Goal: Task Accomplishment & Management: Manage account settings

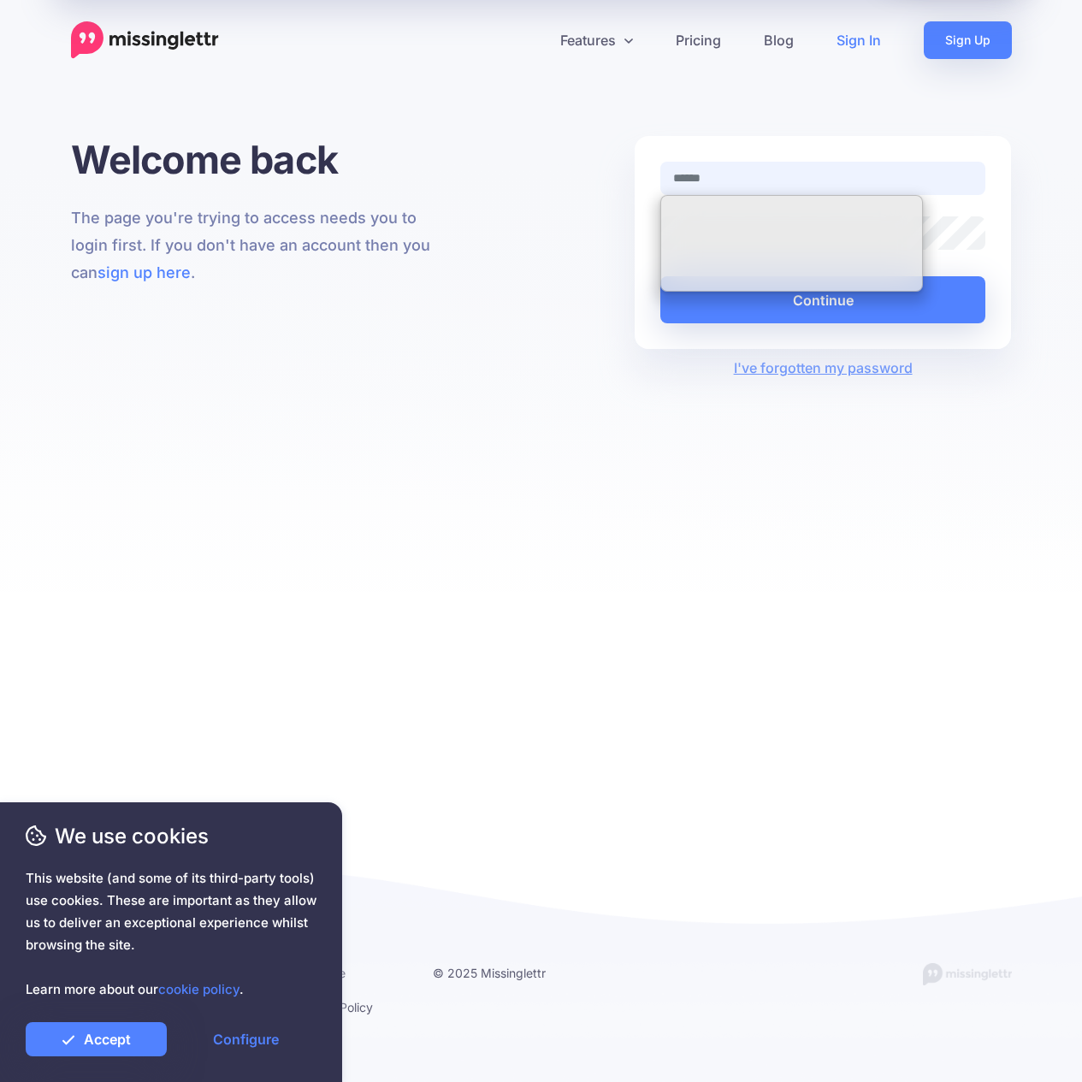
type input "**********"
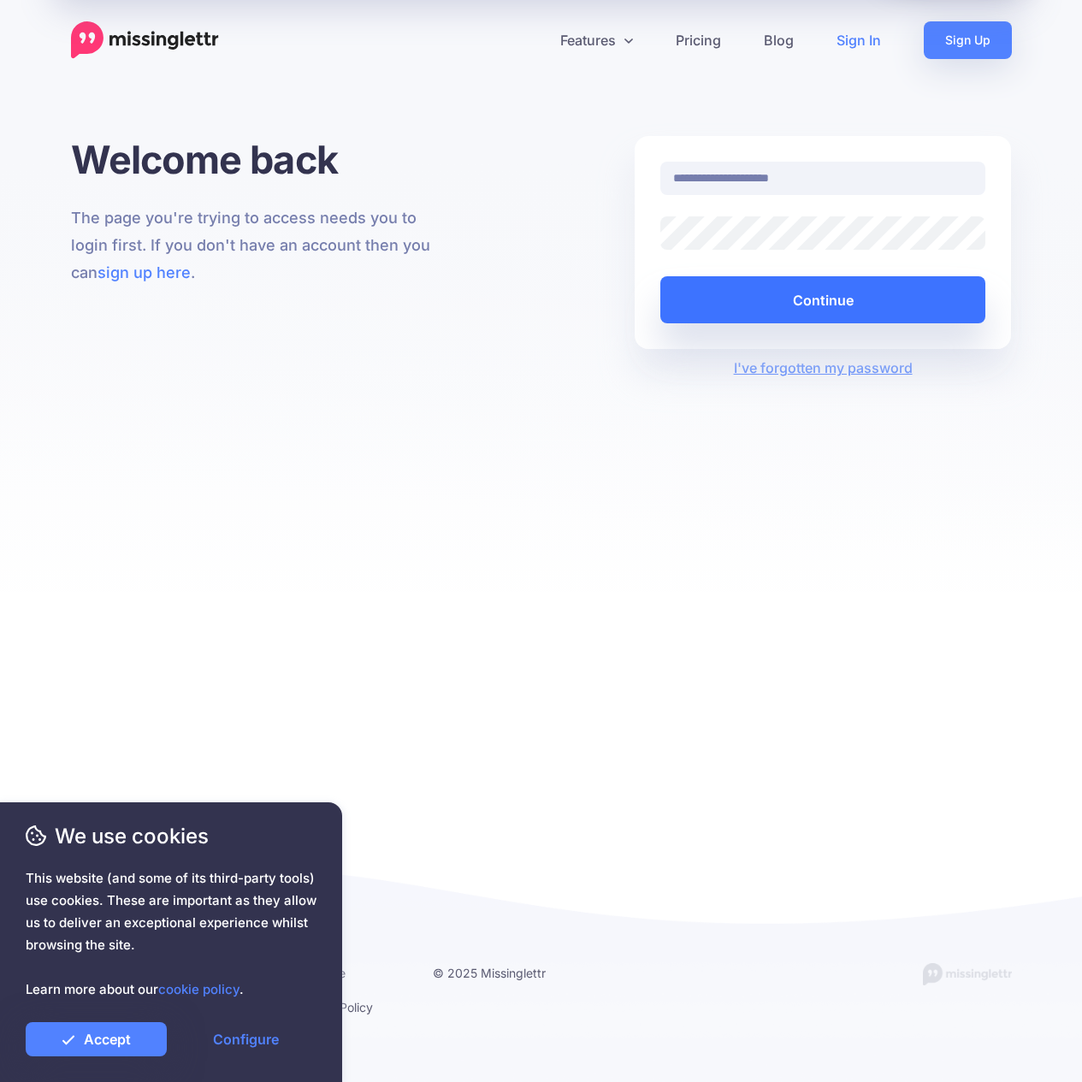
click at [819, 302] on button "Continue" at bounding box center [823, 299] width 326 height 47
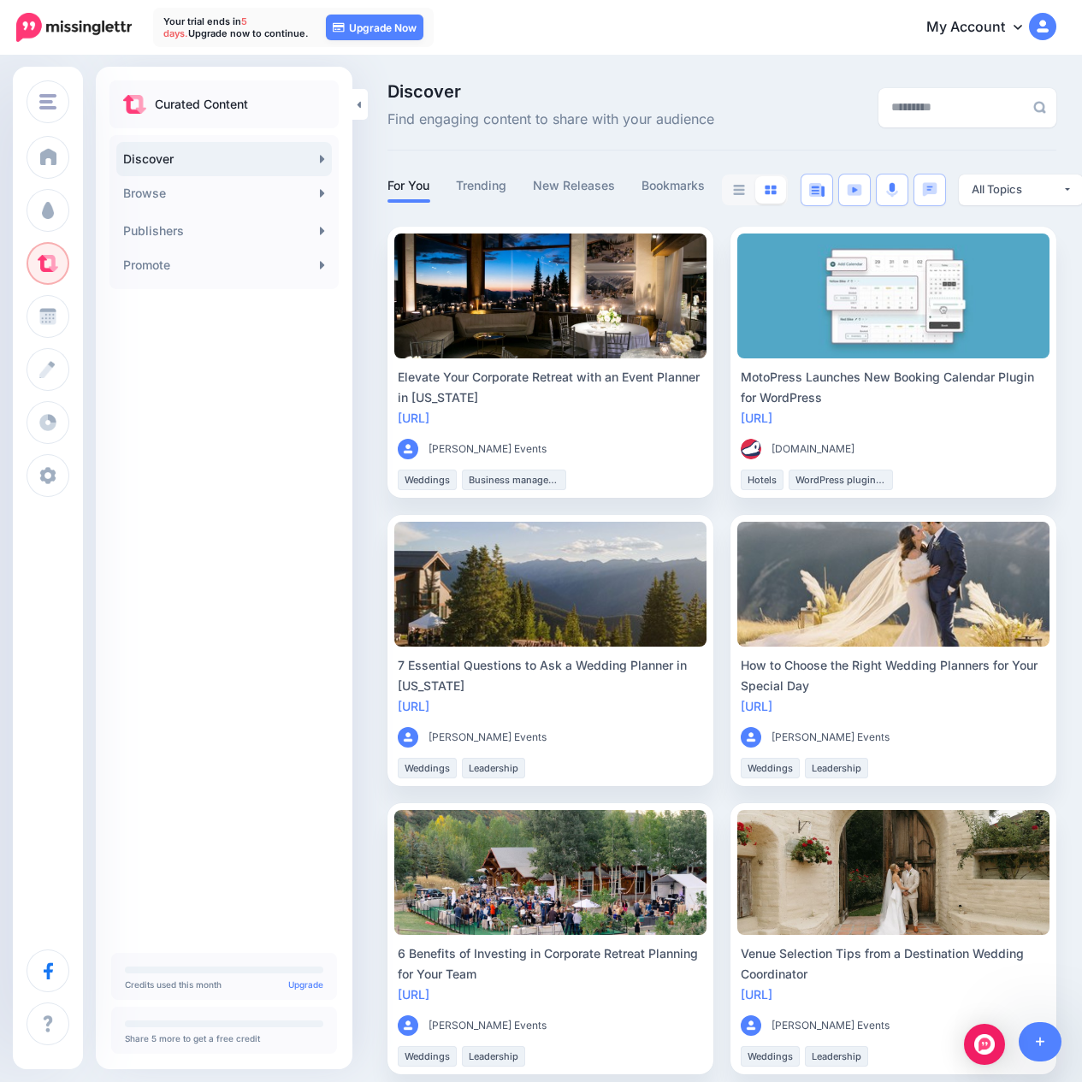
click at [1014, 30] on icon at bounding box center [1017, 27] width 9 height 14
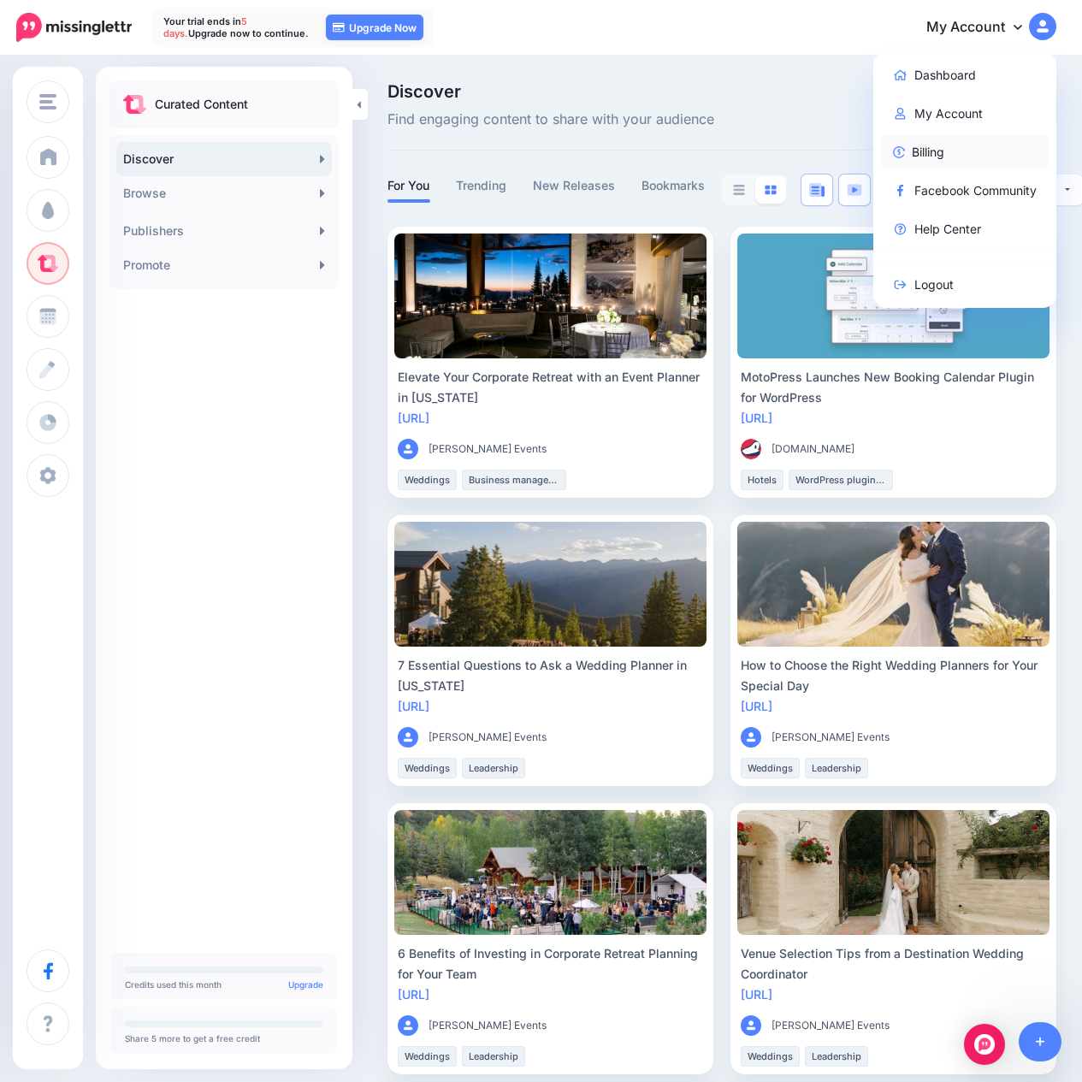
click at [924, 146] on link "Billing" at bounding box center [965, 151] width 170 height 33
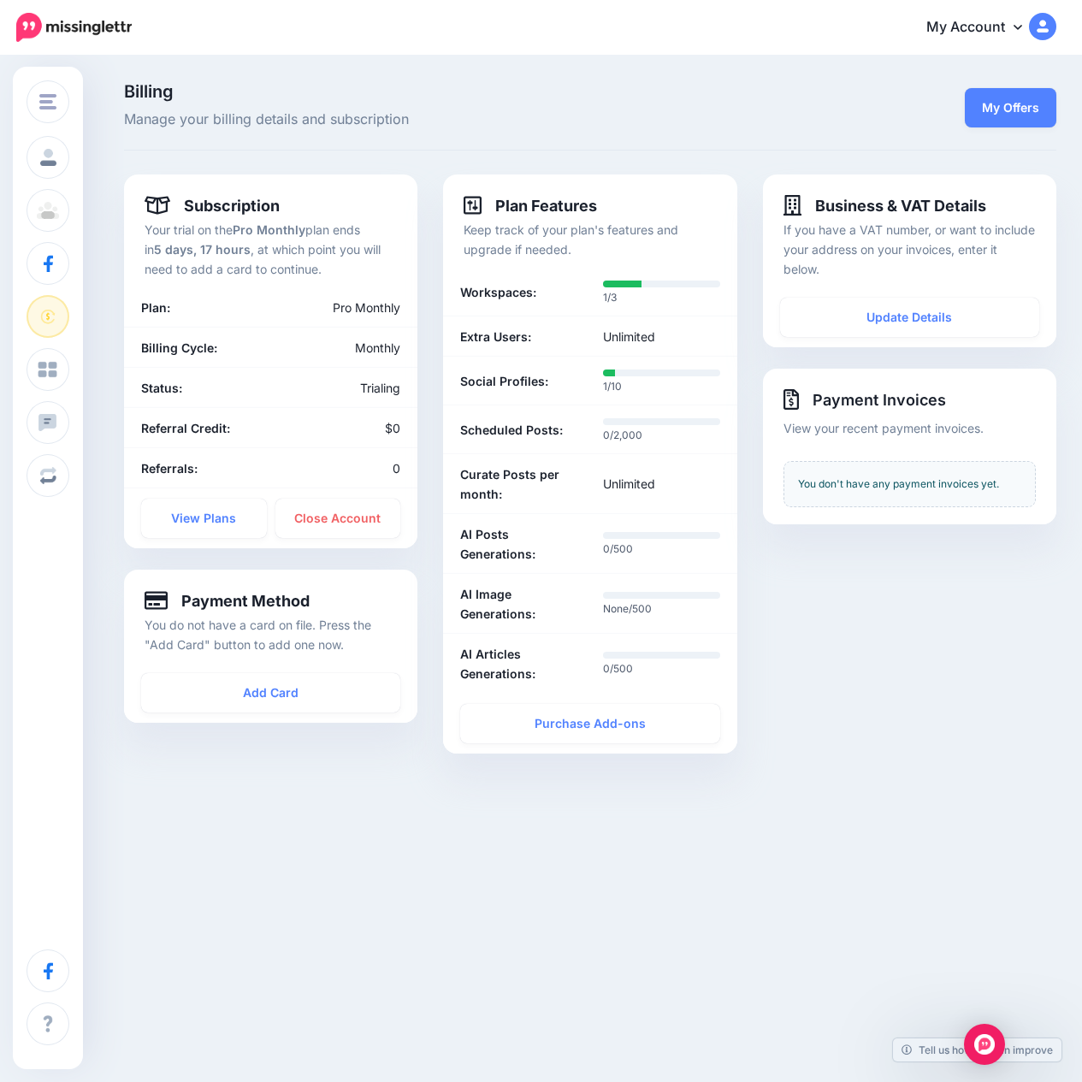
click at [1021, 27] on icon at bounding box center [1017, 27] width 9 height 14
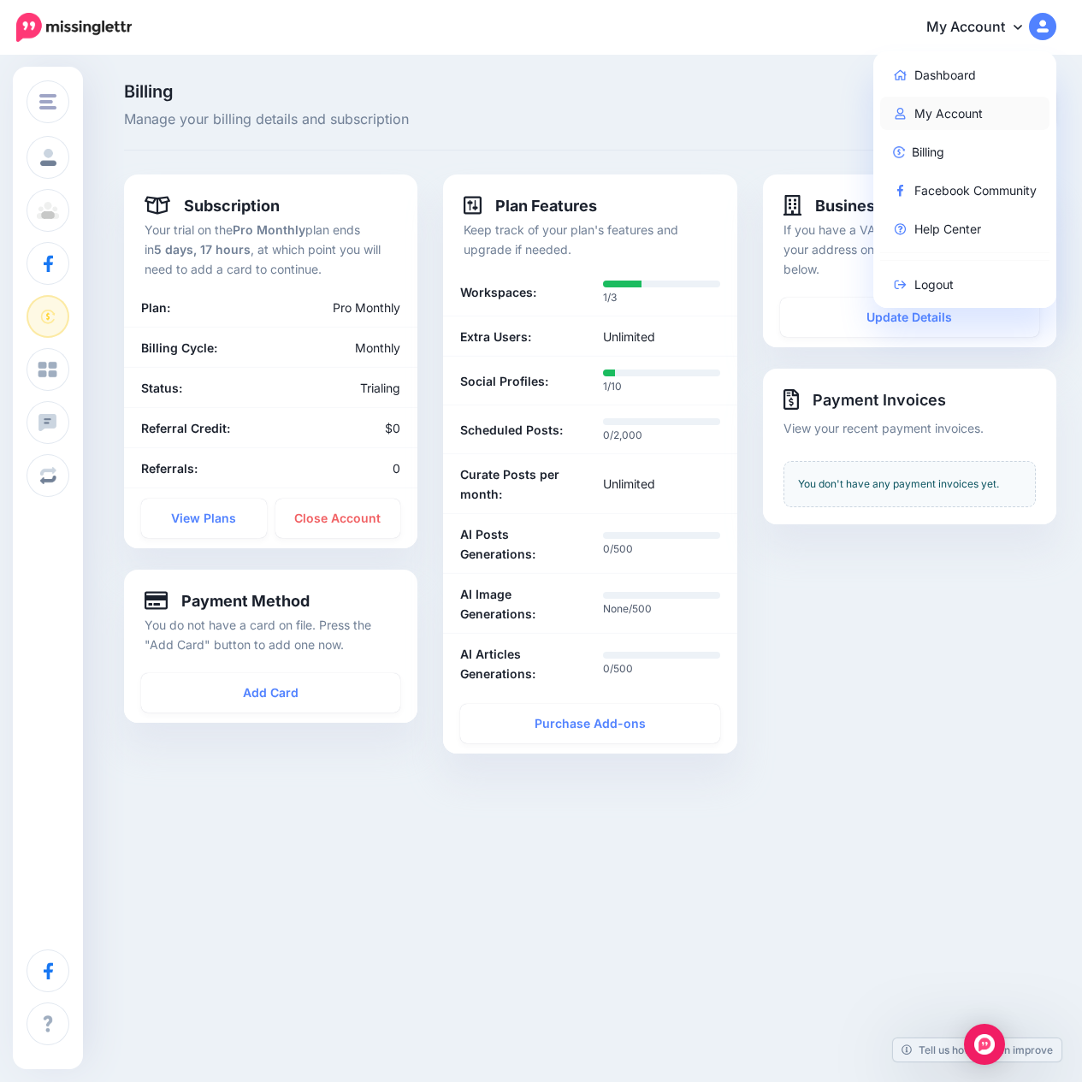
click at [944, 119] on link "My Account" at bounding box center [965, 113] width 170 height 33
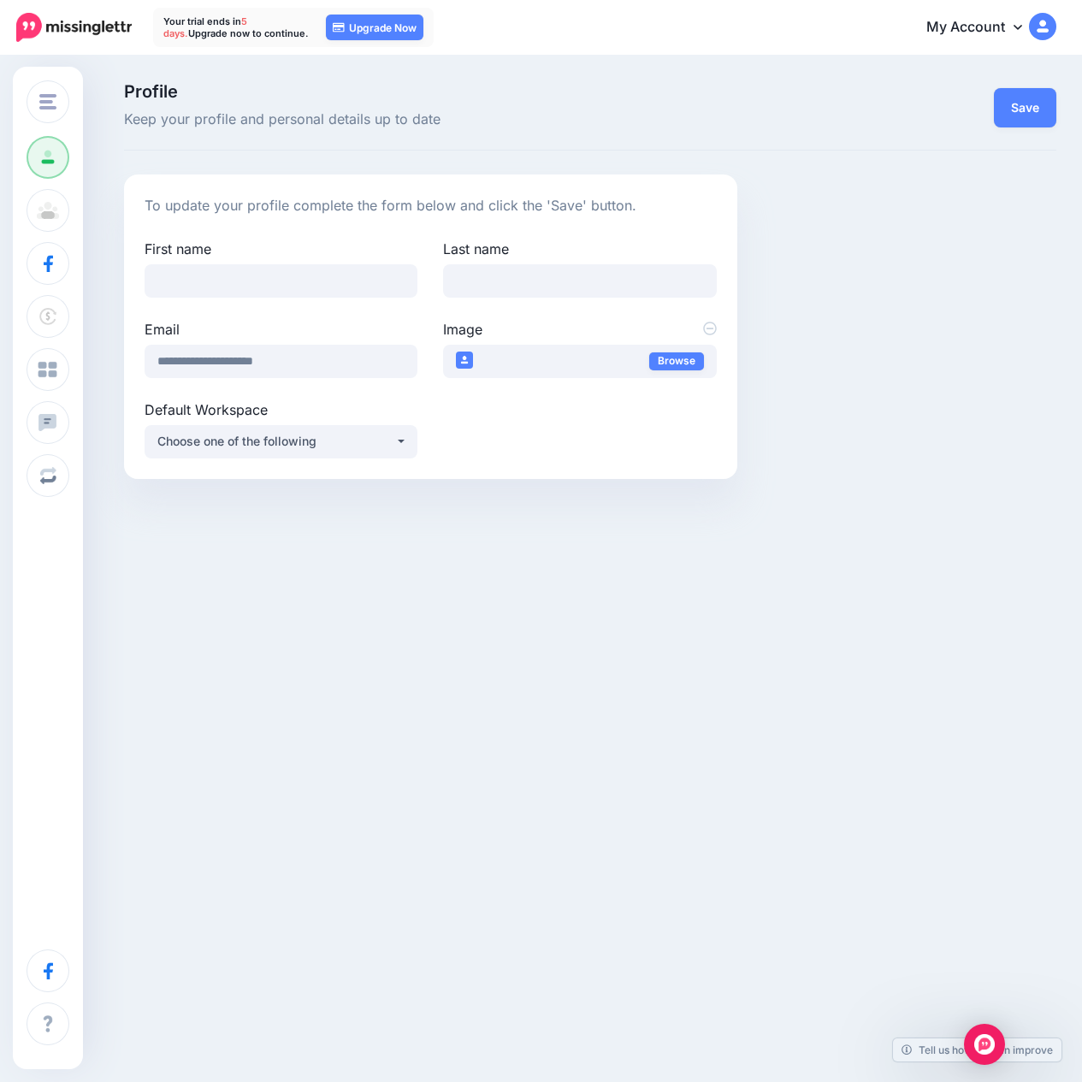
click at [989, 29] on link "My Account" at bounding box center [982, 28] width 147 height 42
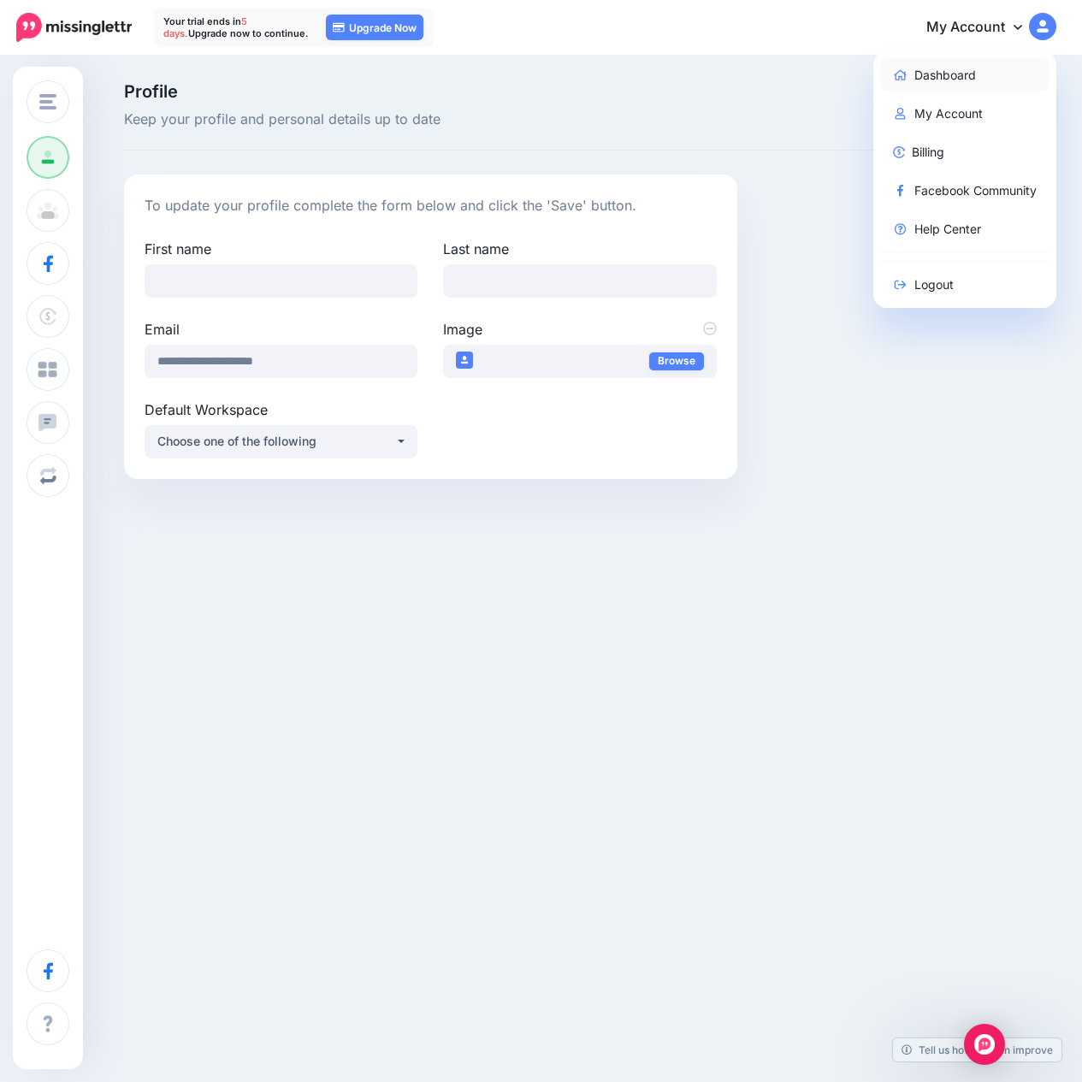
click at [957, 82] on link "Dashboard" at bounding box center [965, 74] width 170 height 33
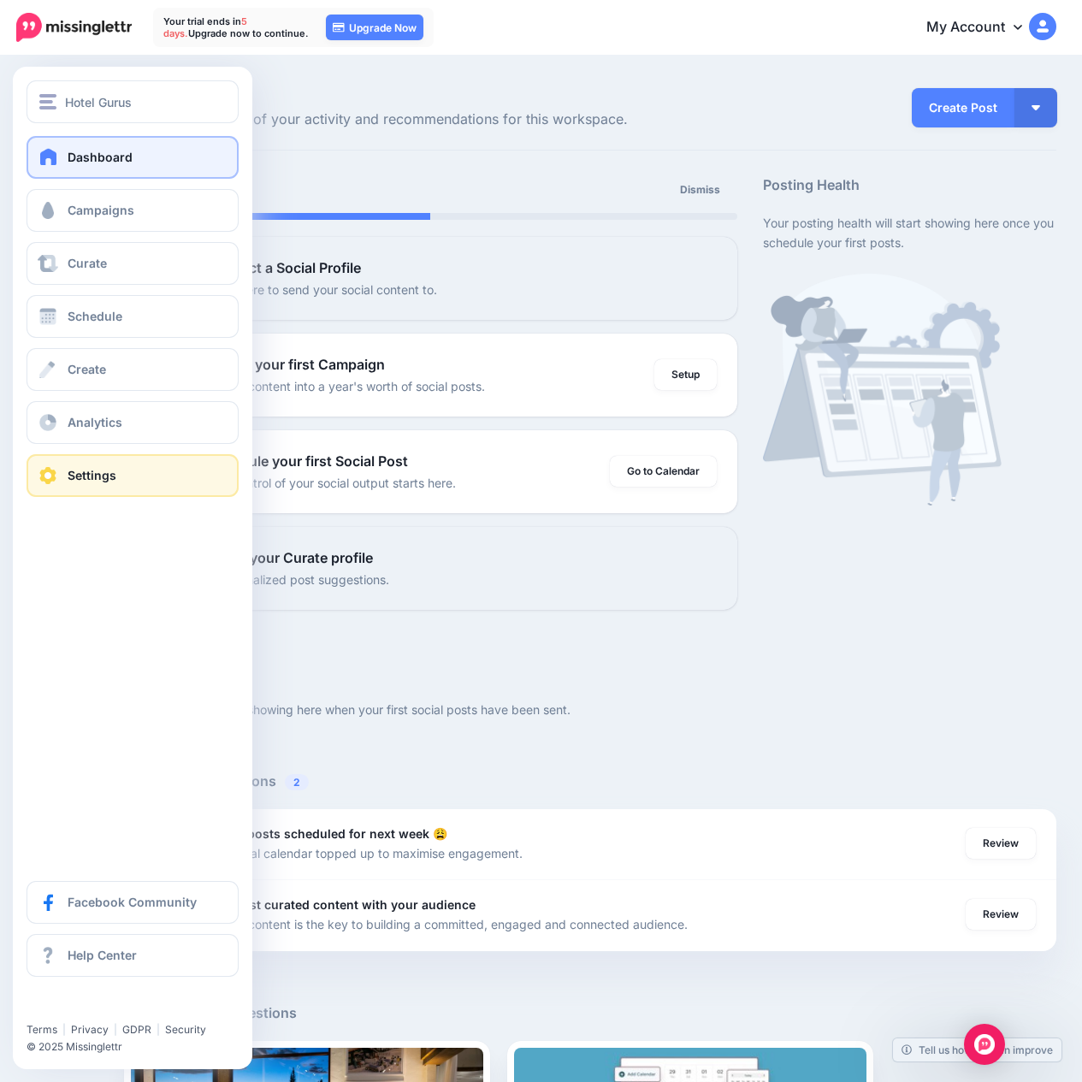
click at [59, 475] on link "Settings" at bounding box center [133, 475] width 212 height 43
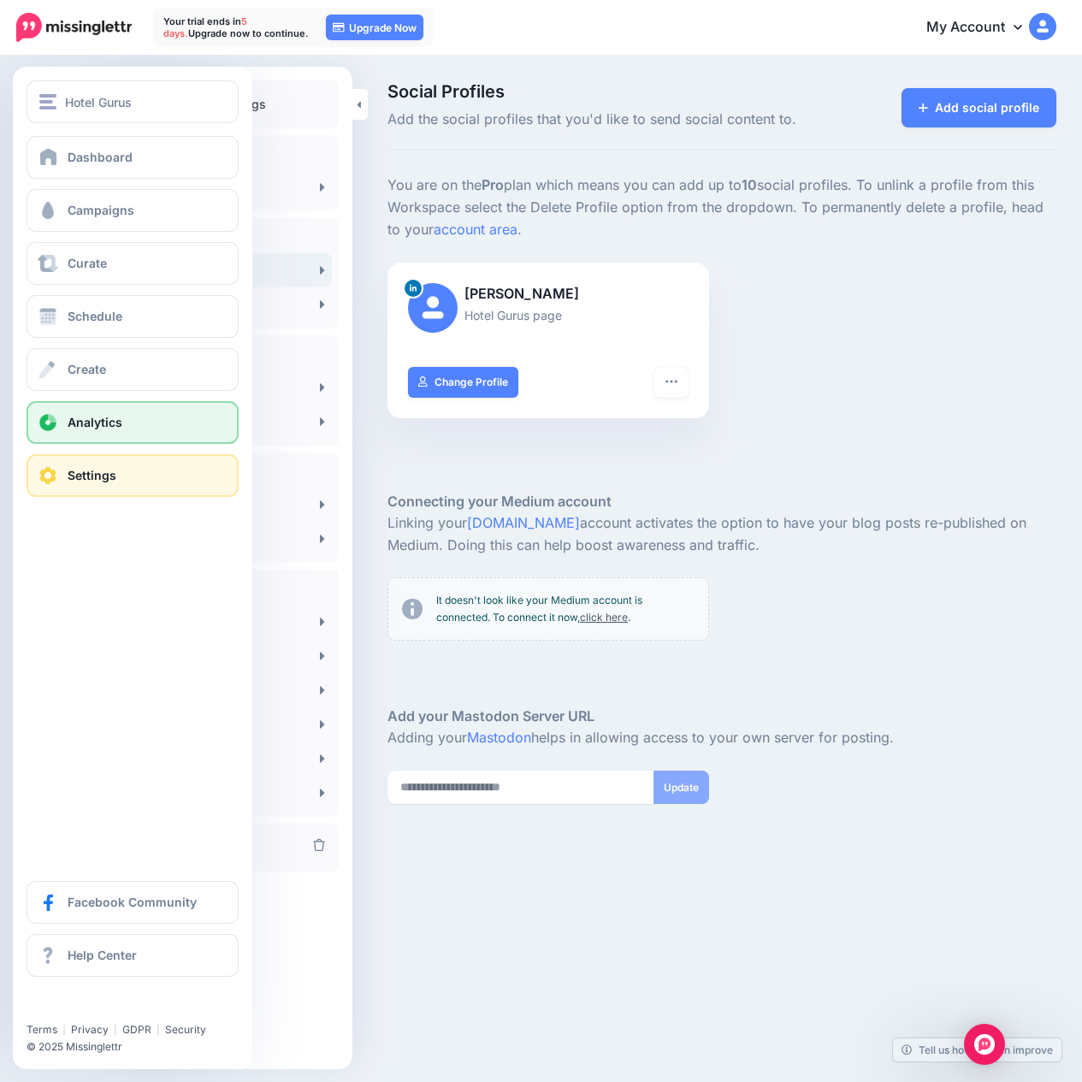
click at [93, 431] on link "Analytics" at bounding box center [133, 422] width 212 height 43
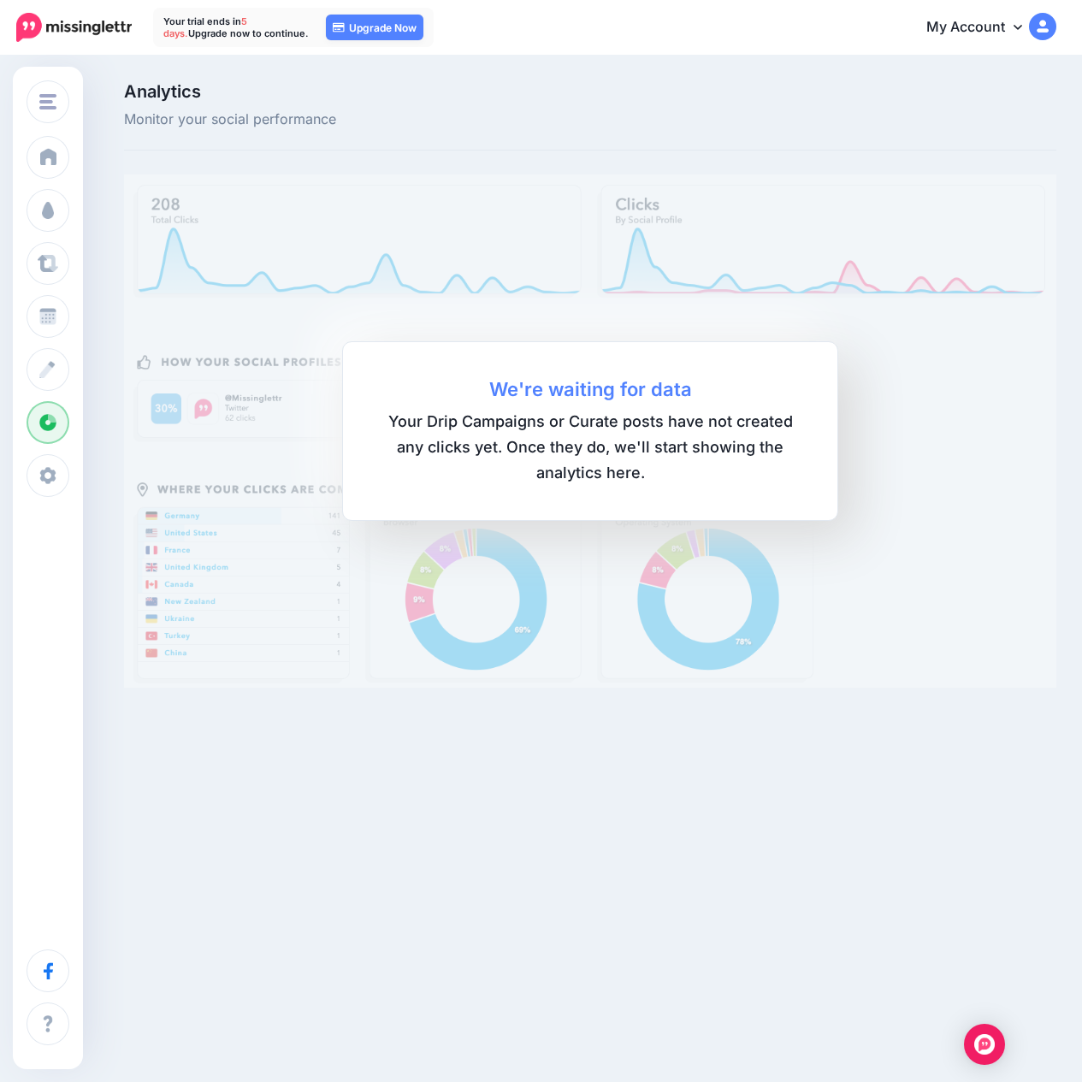
click at [966, 25] on link "My Account" at bounding box center [982, 28] width 147 height 42
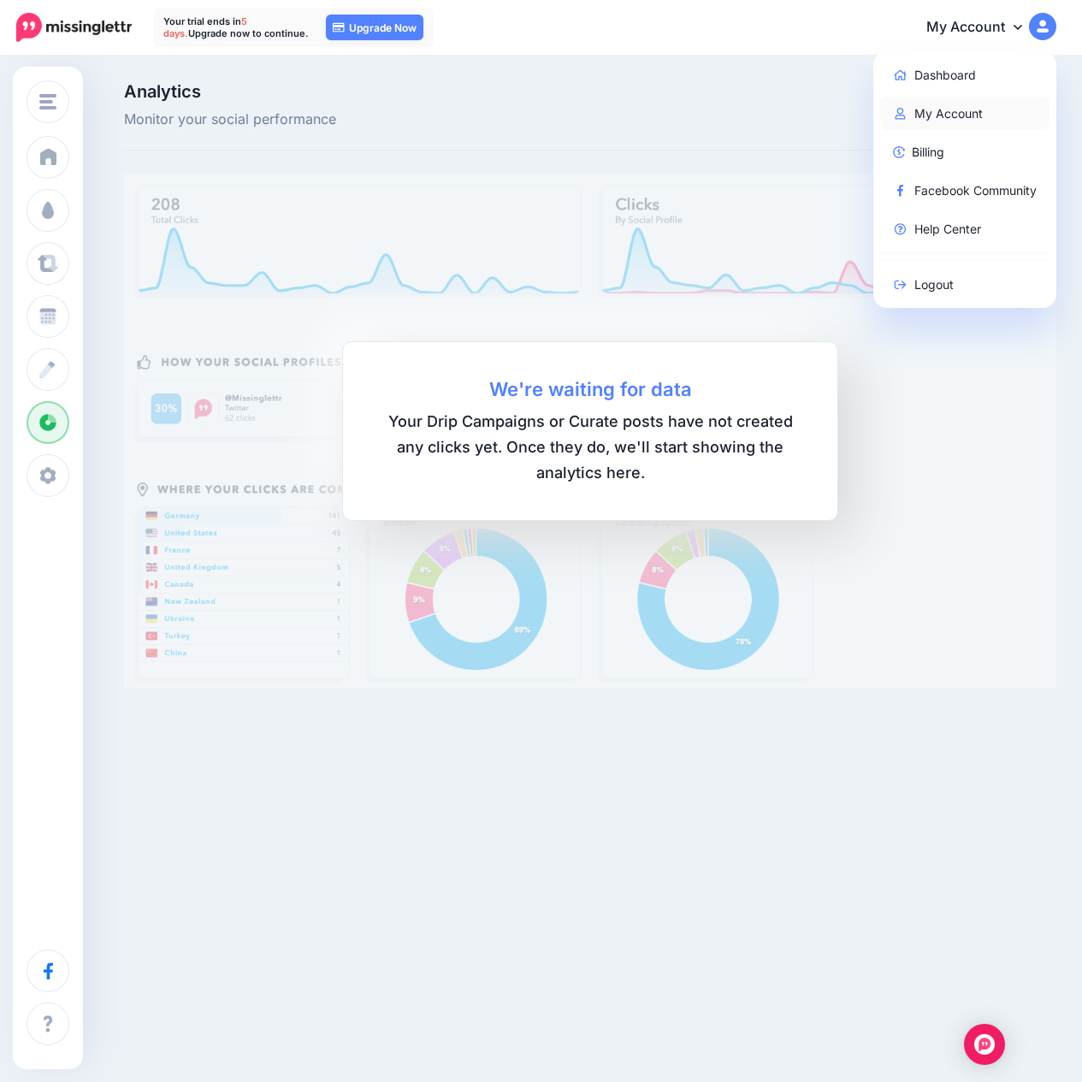
click at [918, 121] on link "My Account" at bounding box center [965, 113] width 170 height 33
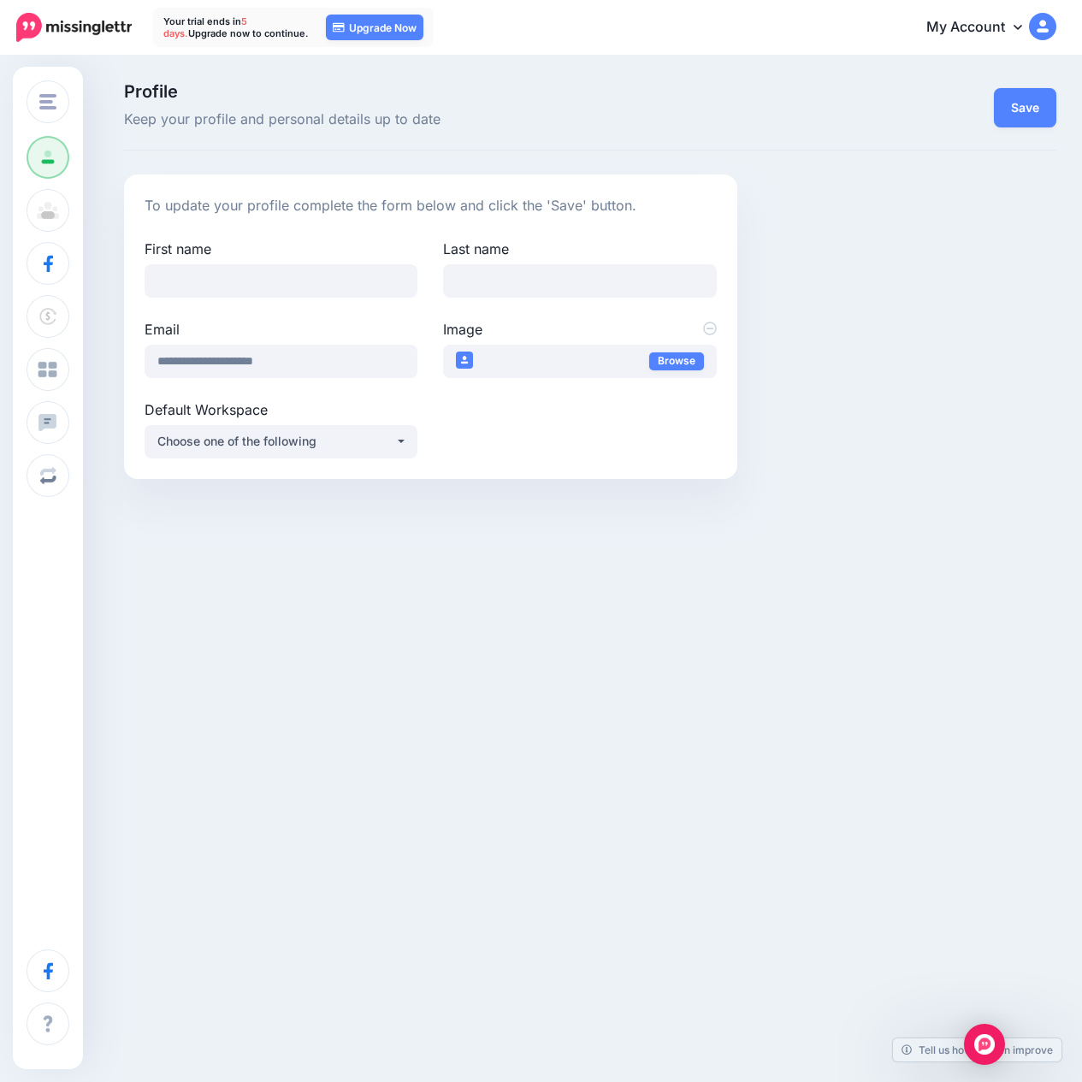
click at [981, 31] on link "My Account" at bounding box center [982, 28] width 147 height 42
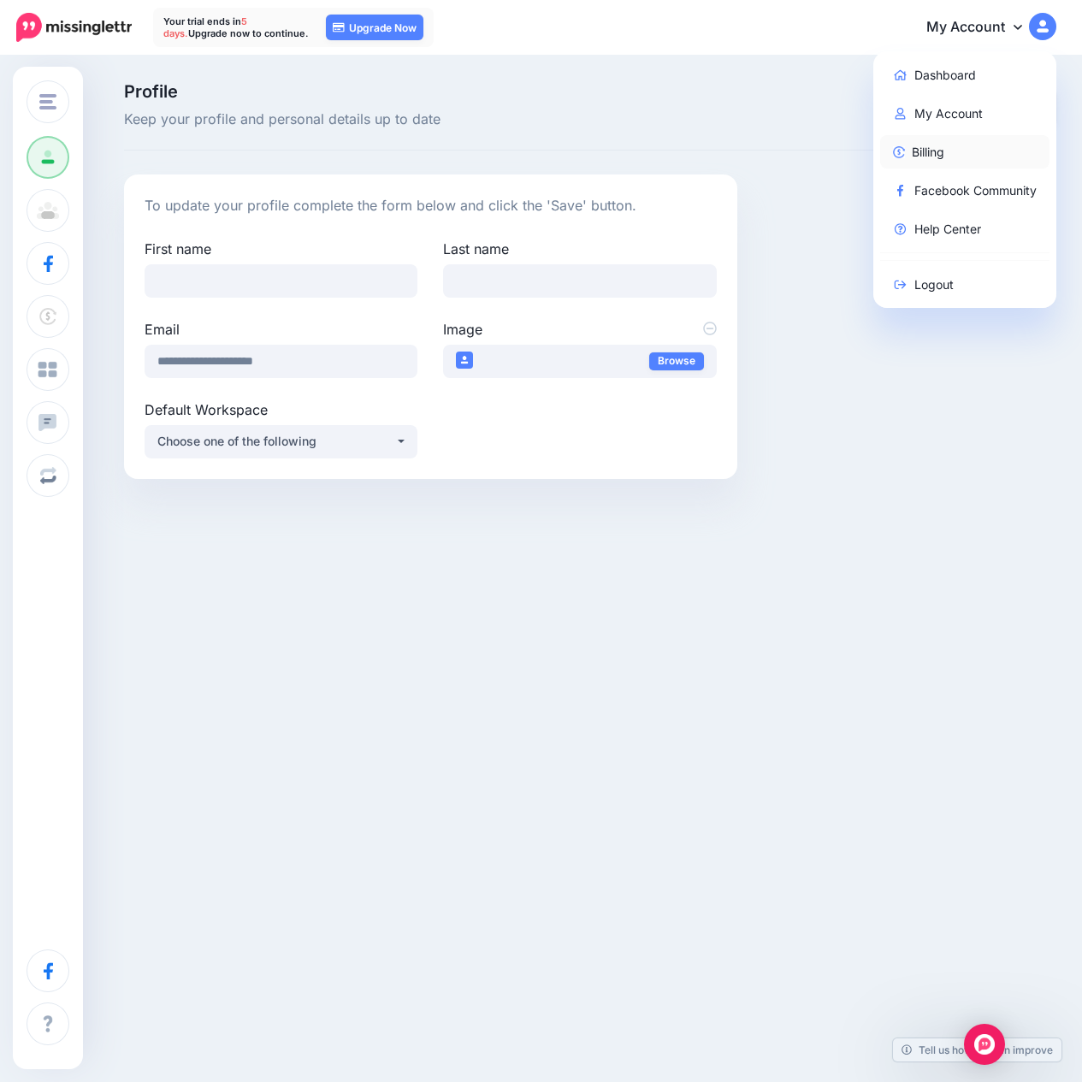
click at [928, 150] on link "Billing" at bounding box center [965, 151] width 170 height 33
